Goal: Find specific page/section: Find specific page/section

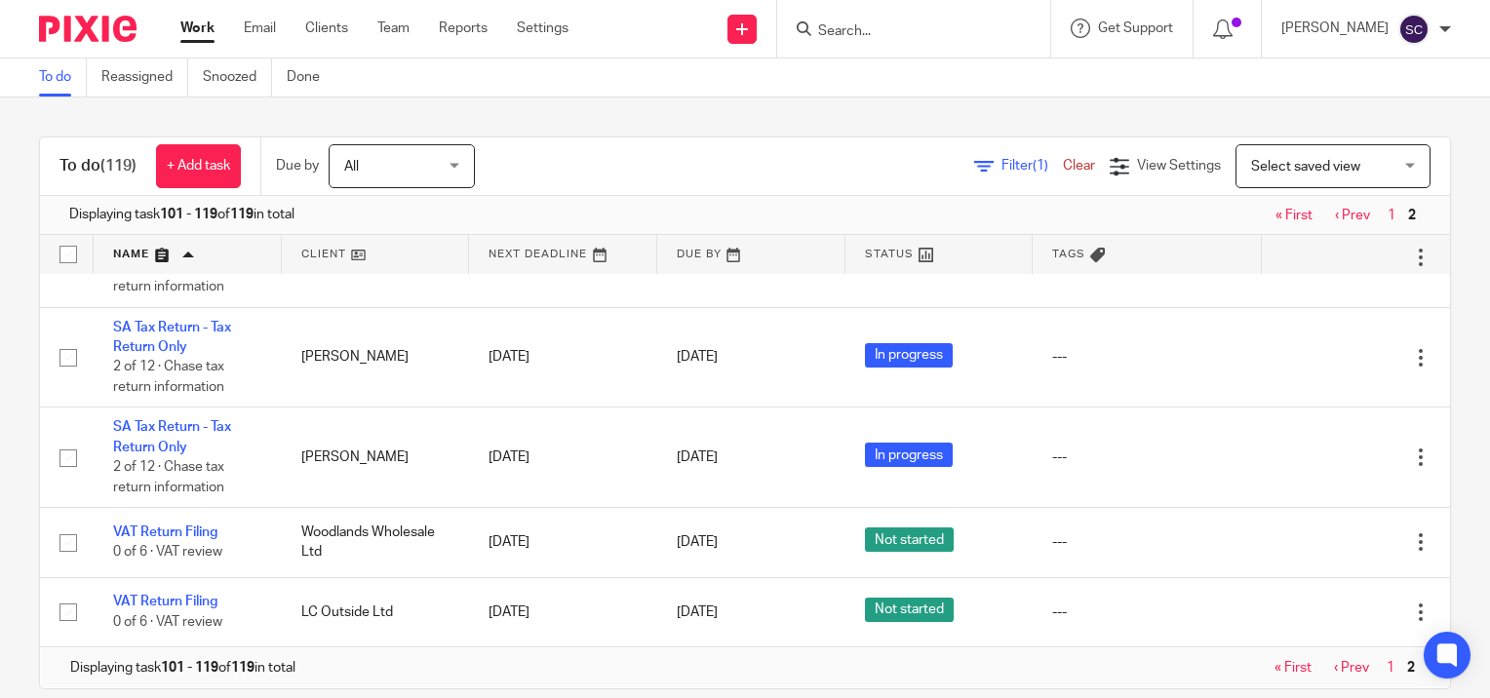
scroll to position [30, 0]
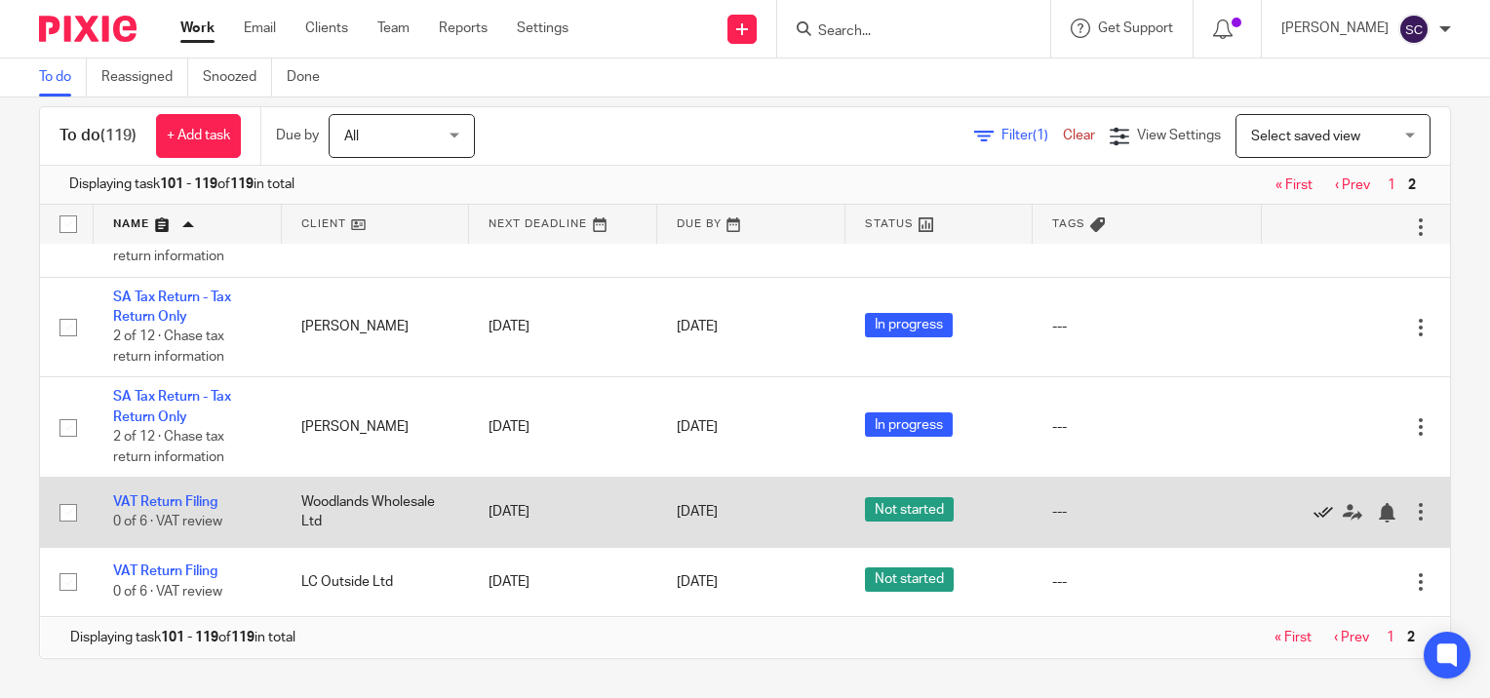
click at [1314, 508] on icon at bounding box center [1324, 513] width 20 height 20
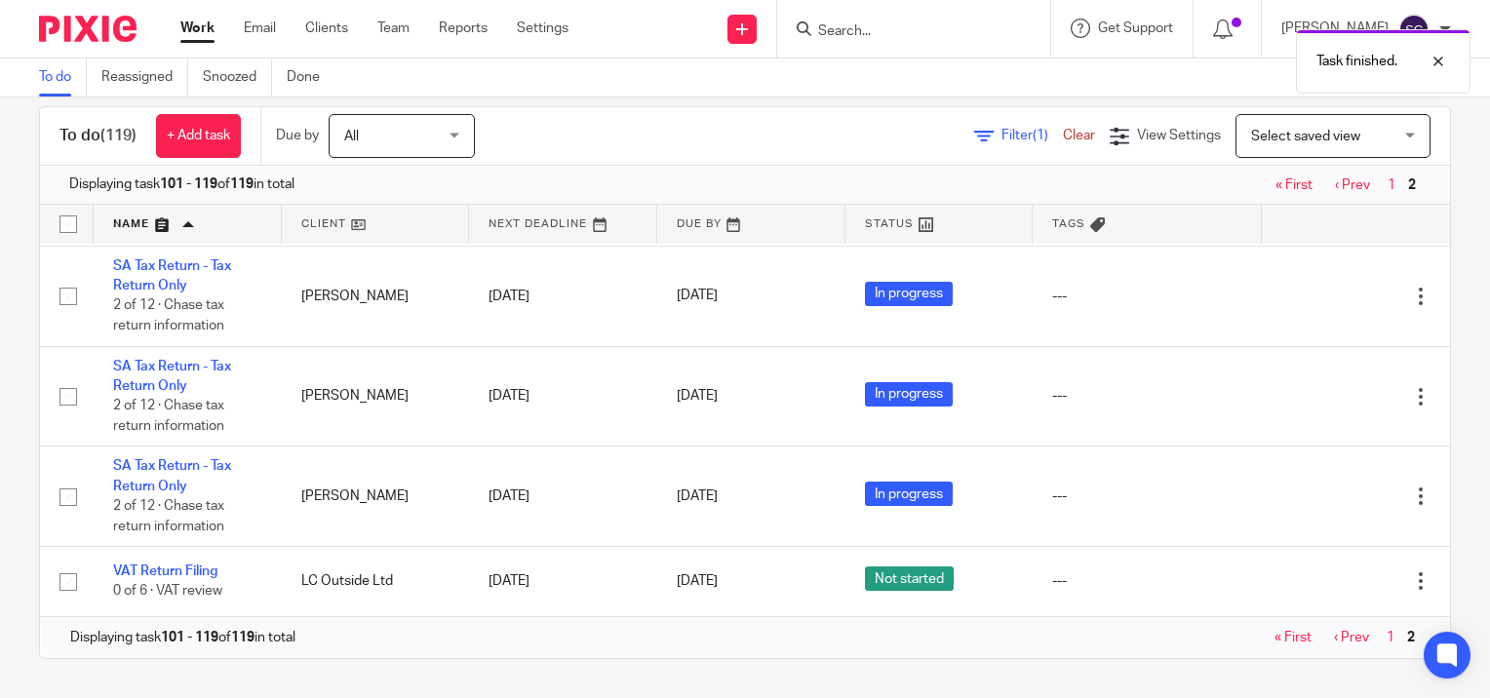
click at [1276, 187] on link "« First" at bounding box center [1294, 185] width 37 height 14
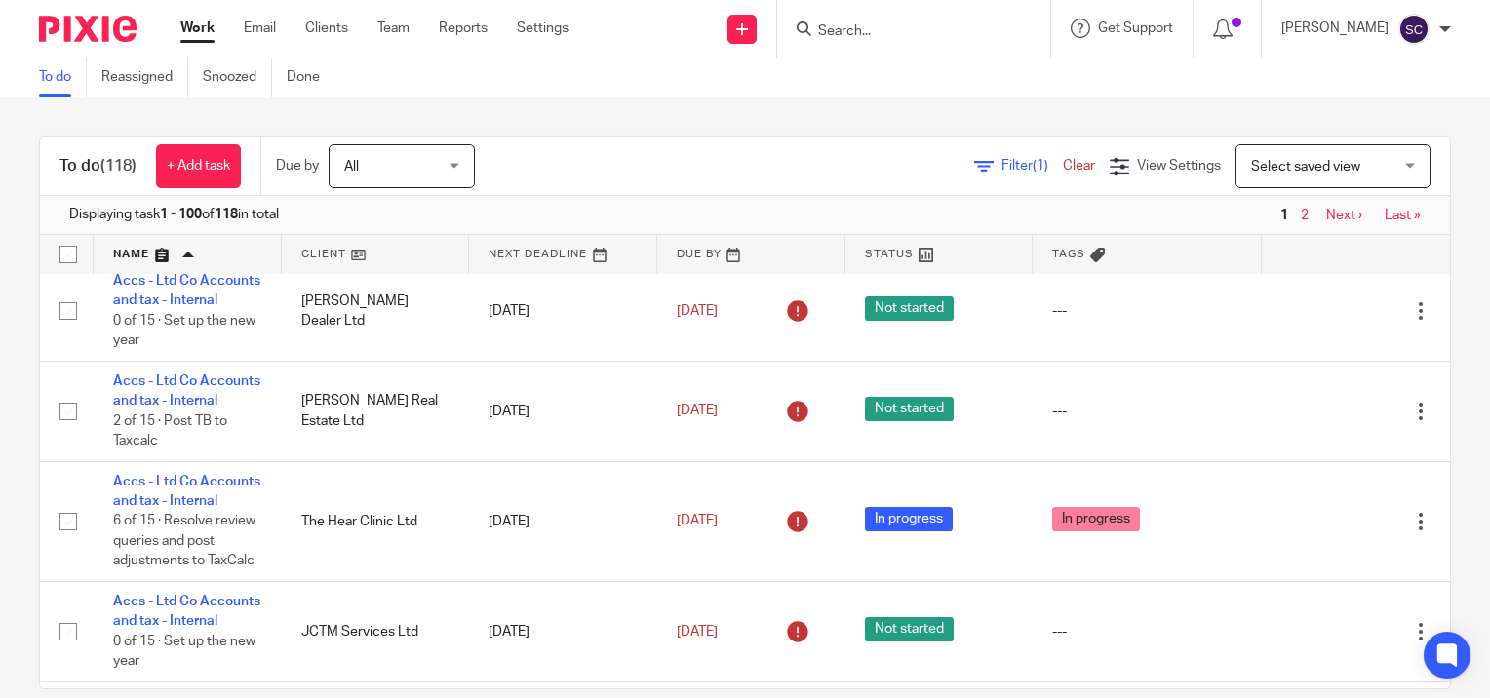
scroll to position [3546, 0]
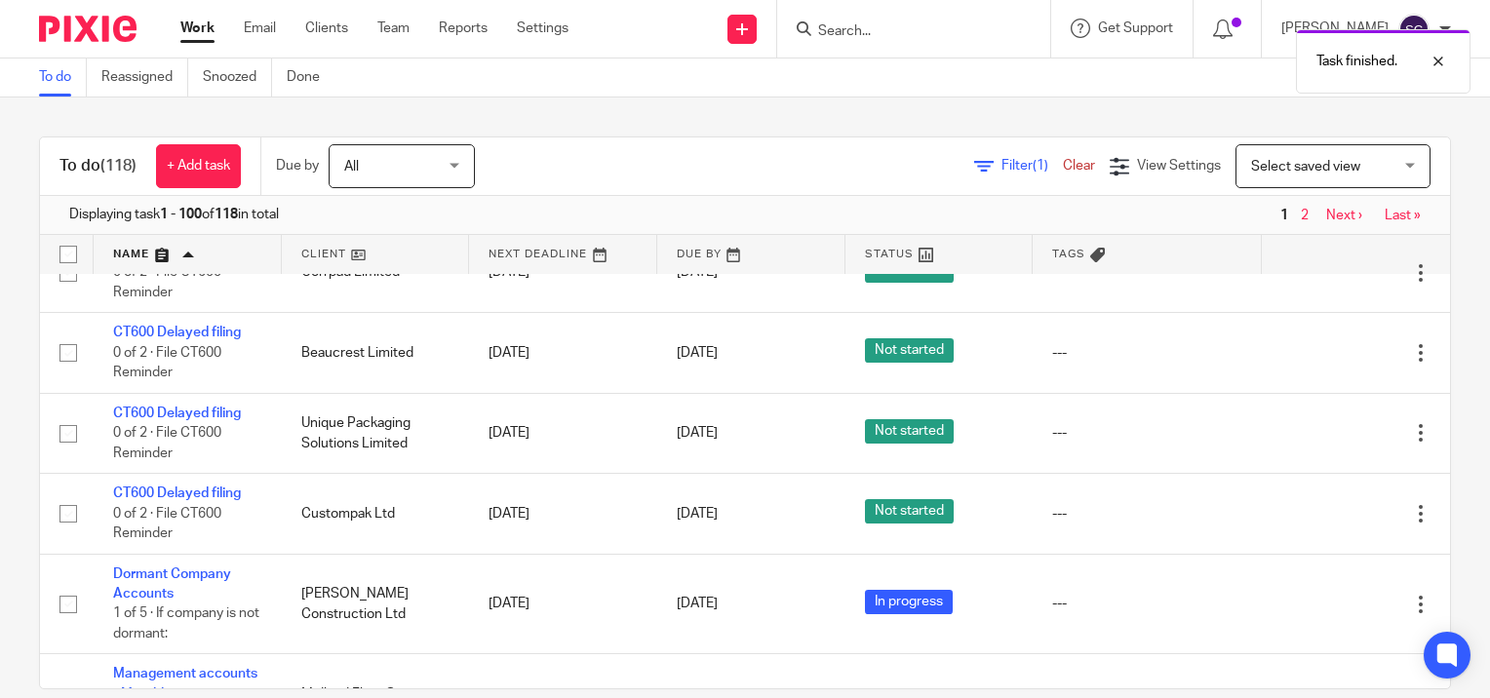
scroll to position [5155, 0]
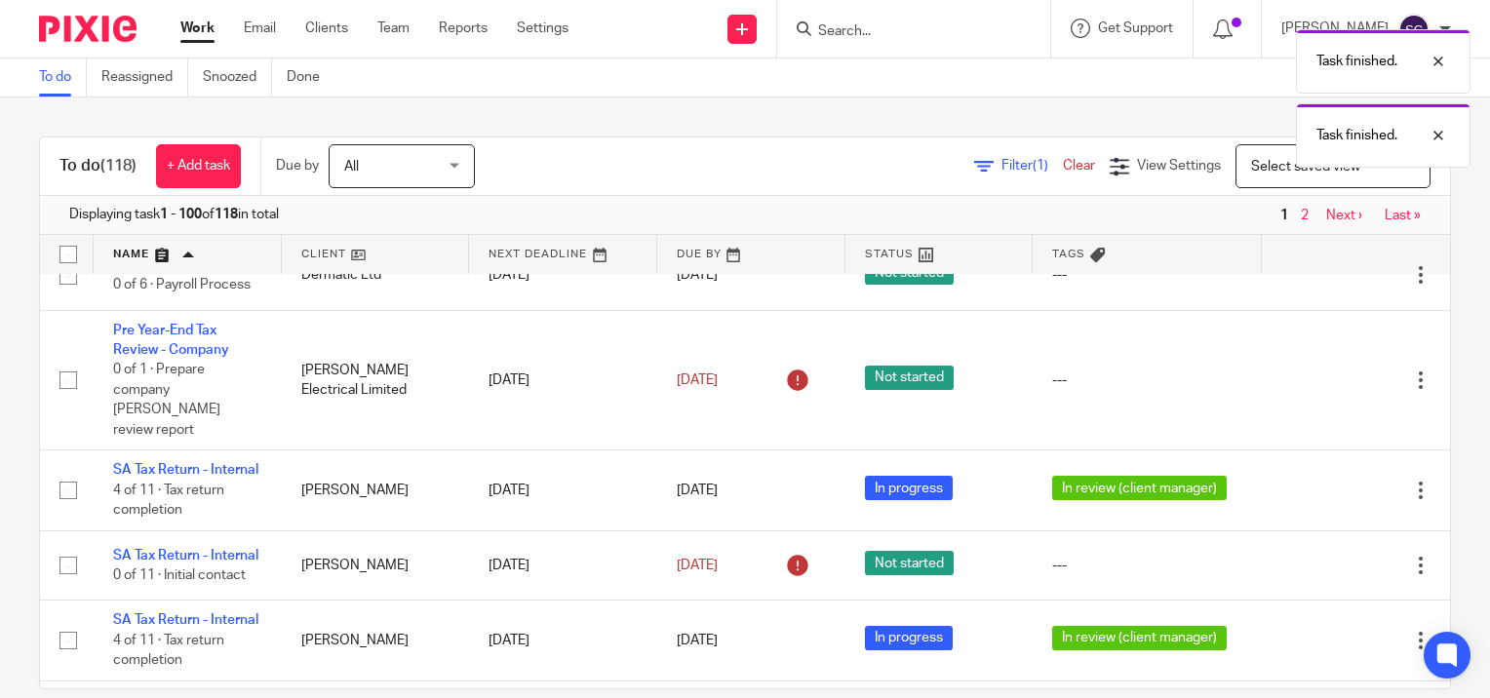
scroll to position [5621, 0]
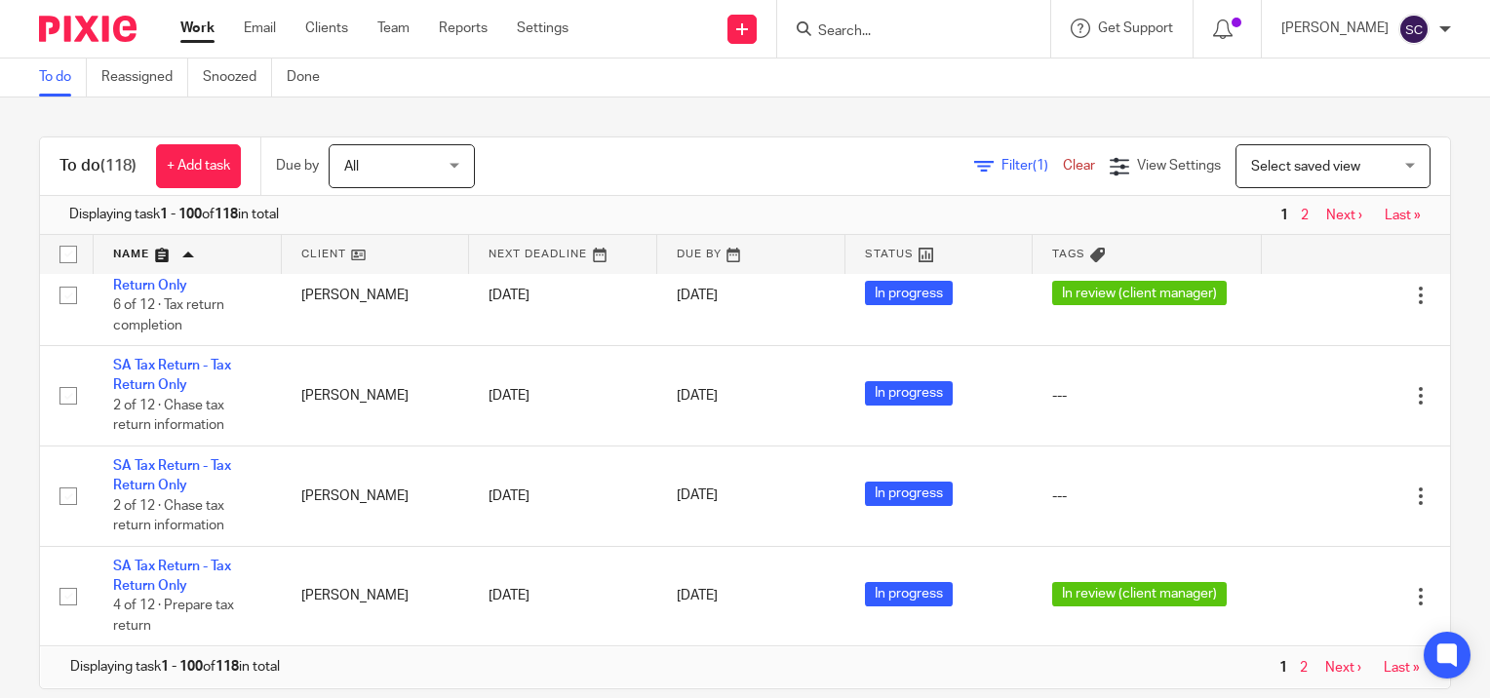
scroll to position [30, 0]
